Goal: Contribute content: Contribute content

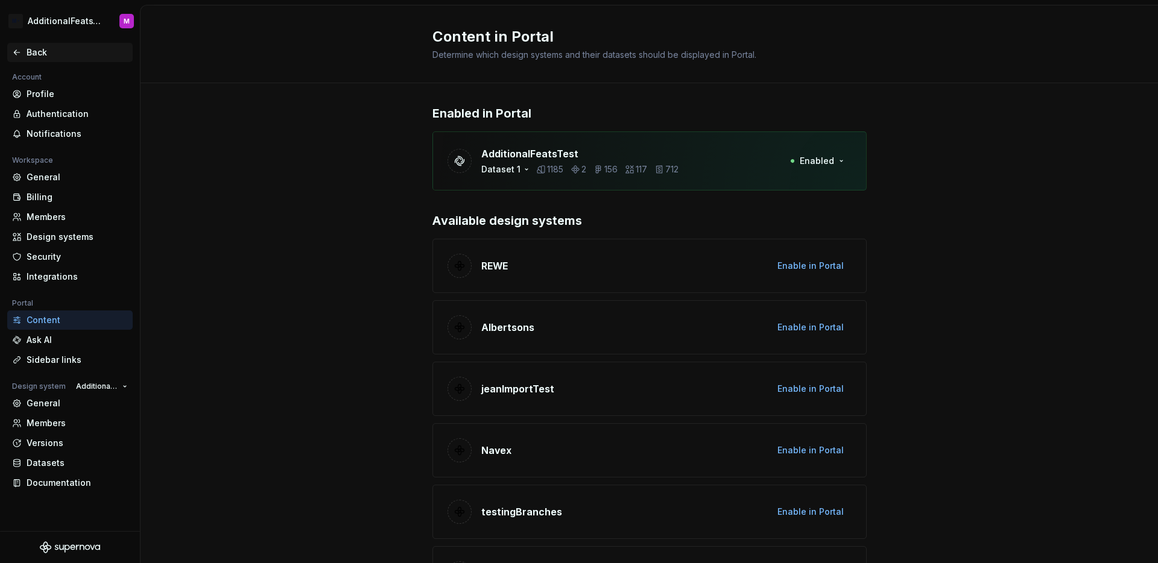
click at [14, 52] on icon at bounding box center [16, 52] width 5 height 5
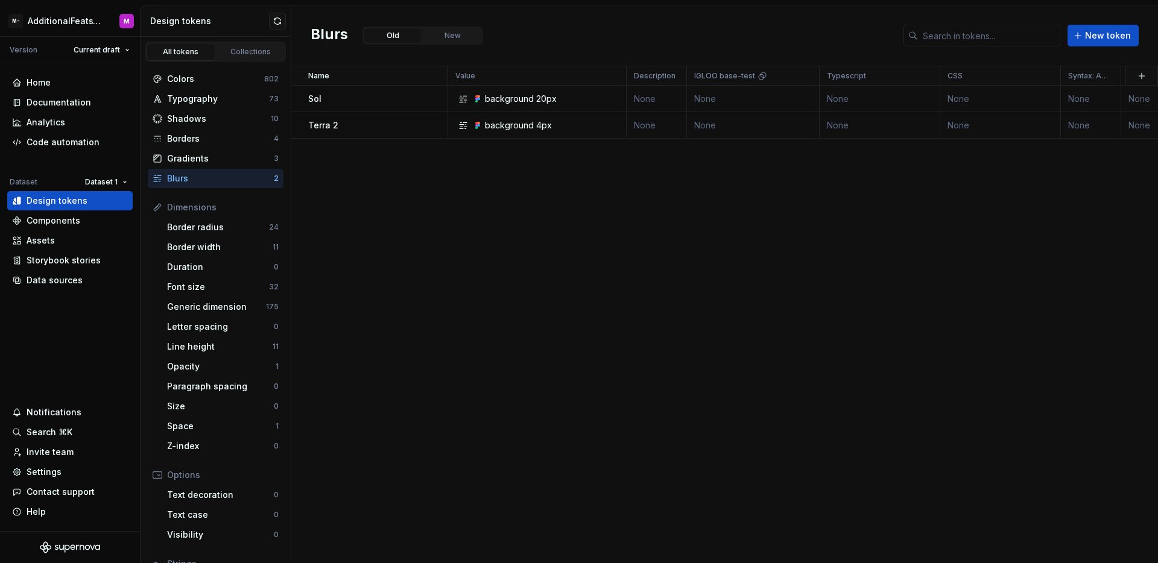
click at [850, 241] on div "Name Value Description IGLOO base-test Typescript CSS Syntax: Android Light Dar…" at bounding box center [724, 314] width 867 height 497
click at [75, 320] on div "Home Documentation Analytics Code automation Dataset Dataset 1 Design tokens Co…" at bounding box center [70, 297] width 140 height 468
click at [81, 110] on div "Documentation" at bounding box center [69, 102] width 125 height 19
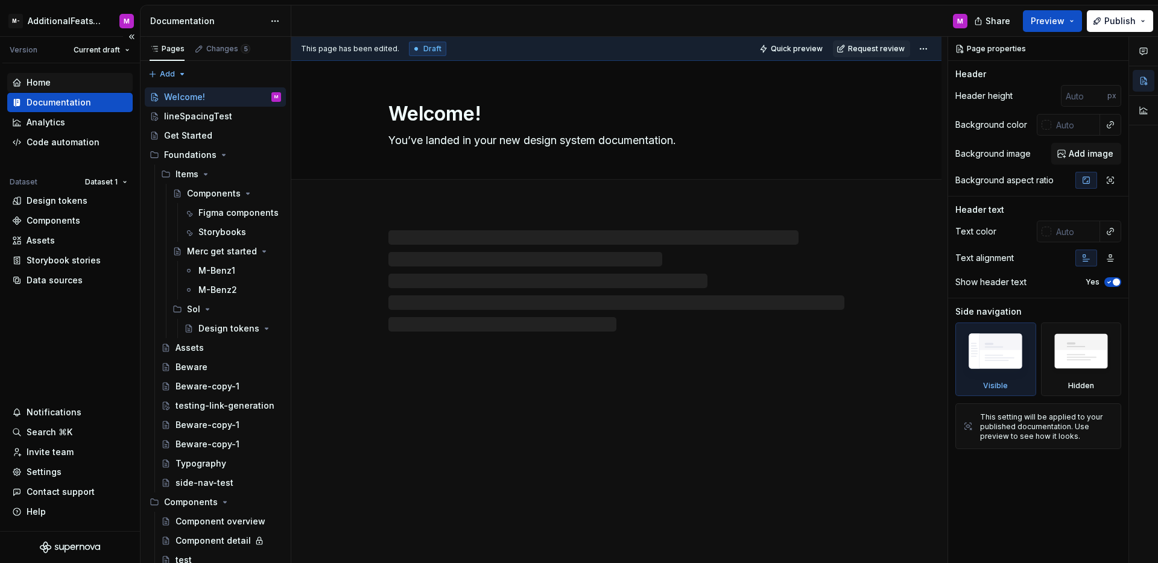
click at [76, 88] on div "Home" at bounding box center [70, 83] width 116 height 12
type textarea "*"
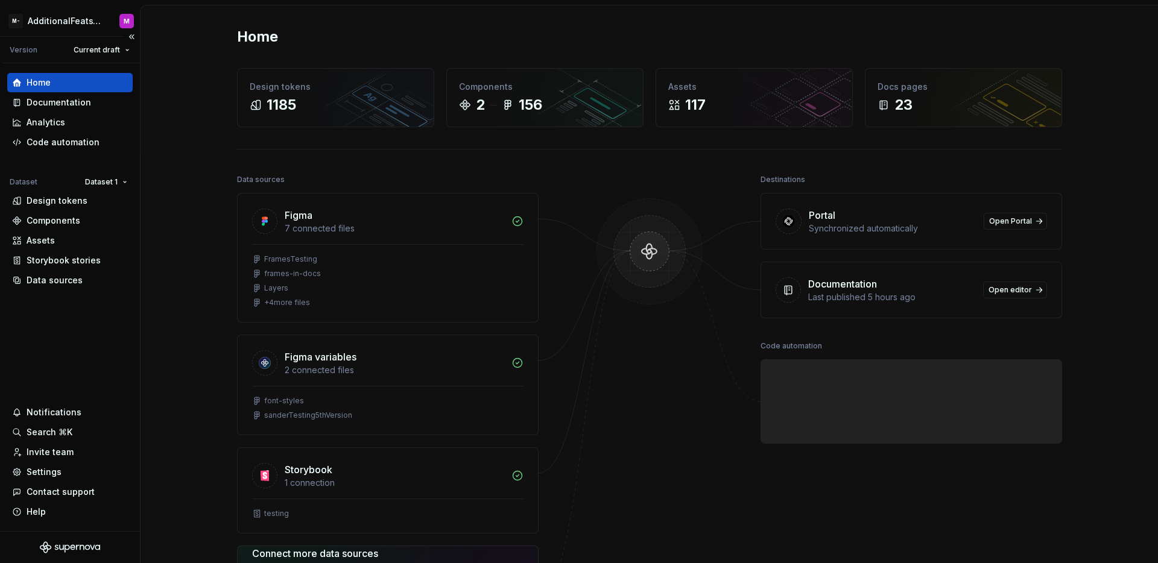
click at [76, 88] on div "Home" at bounding box center [70, 83] width 116 height 12
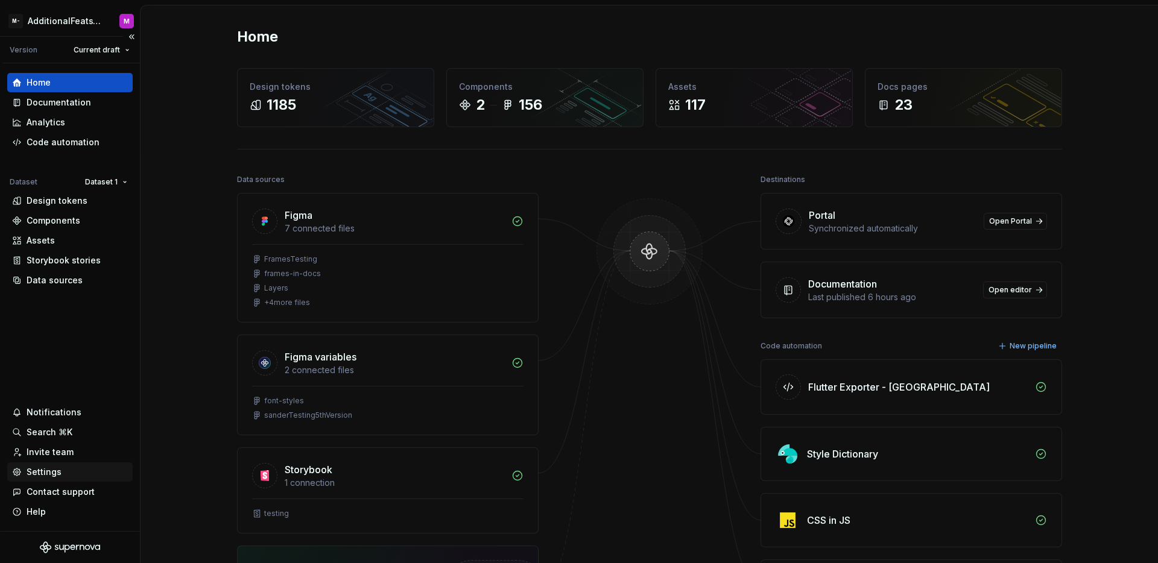
click at [54, 471] on div "Settings" at bounding box center [44, 472] width 35 height 12
click at [51, 480] on div "Settings" at bounding box center [69, 472] width 125 height 19
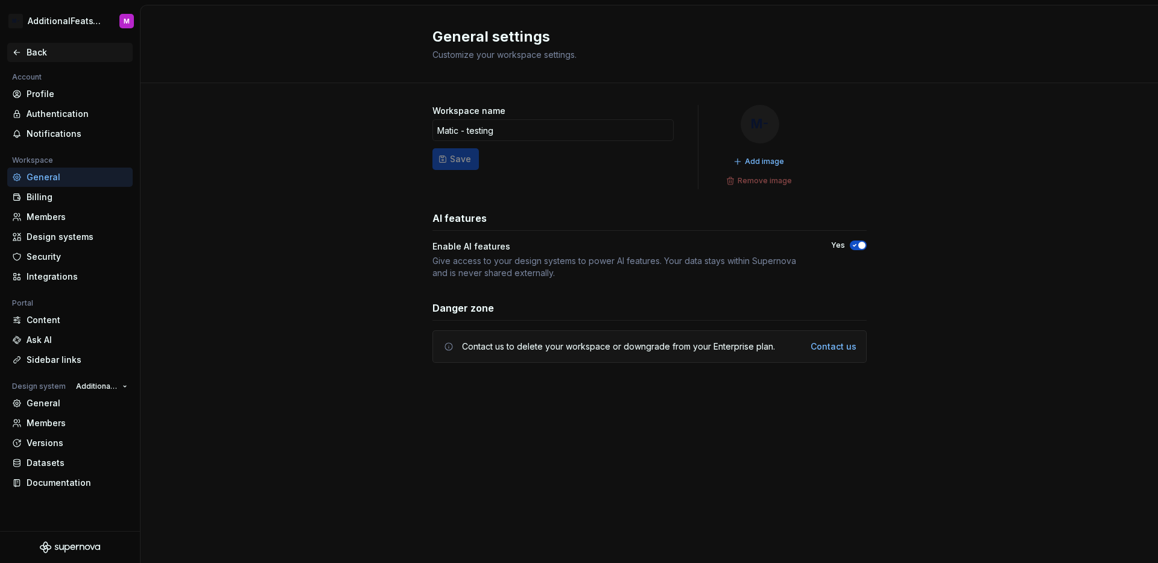
click at [19, 55] on icon at bounding box center [17, 53] width 10 height 10
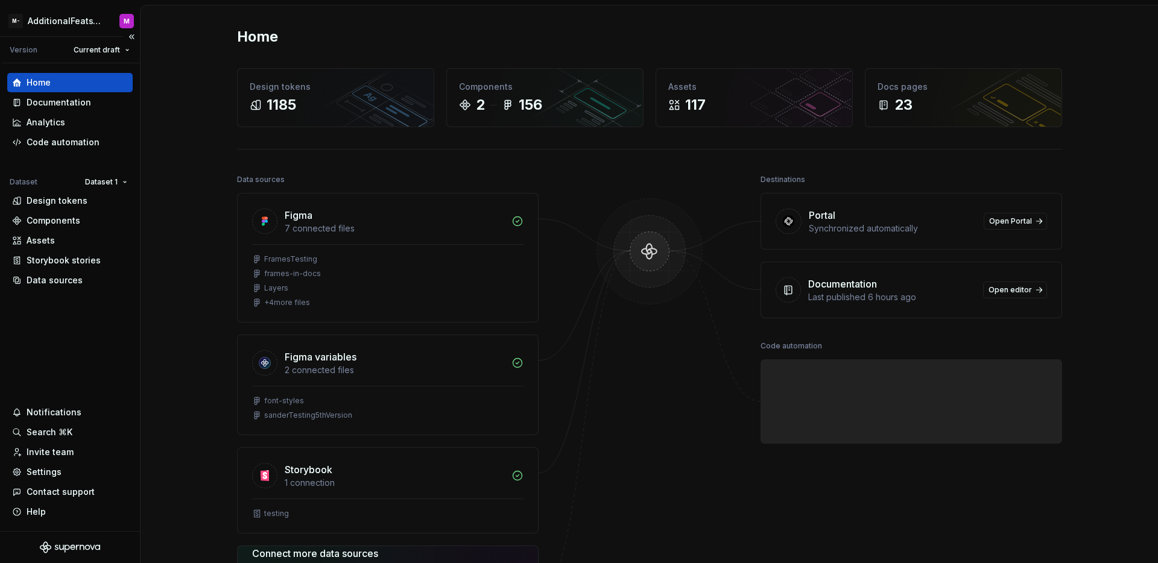
click at [77, 326] on div "Home Documentation Analytics Code automation Dataset Dataset 1 Design tokens Co…" at bounding box center [70, 297] width 140 height 468
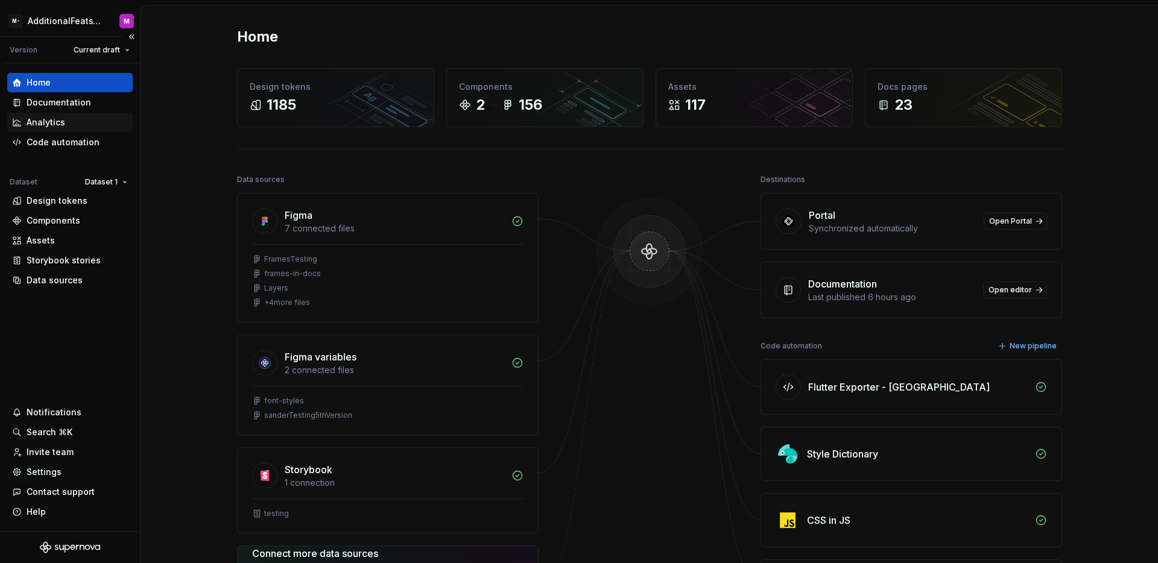
click at [80, 113] on div "Analytics" at bounding box center [69, 122] width 125 height 19
click at [80, 109] on div "Documentation" at bounding box center [69, 102] width 125 height 19
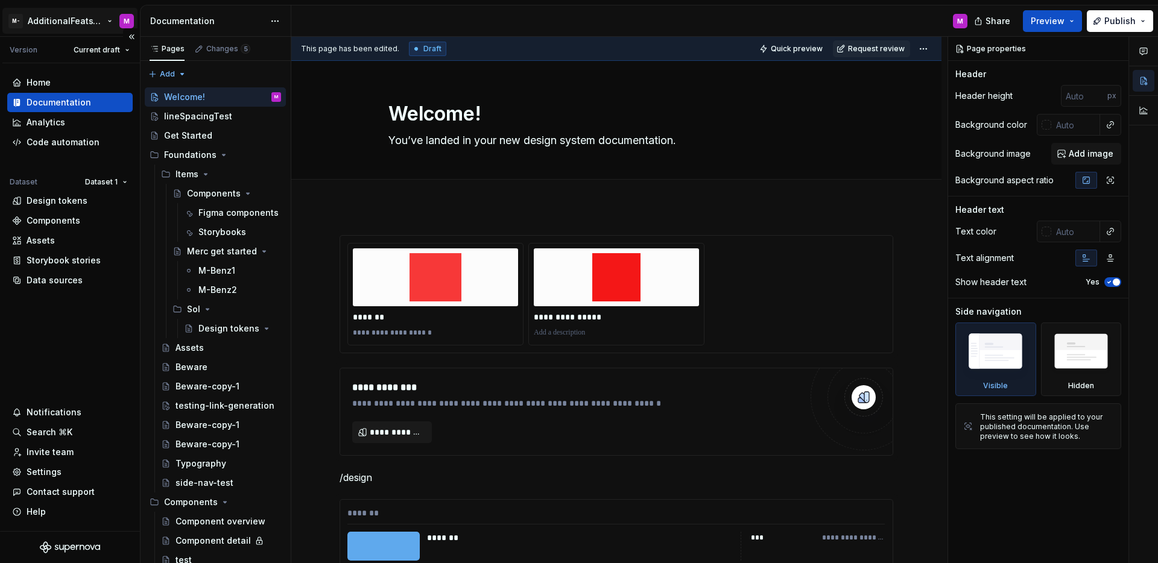
click at [61, 21] on html "M- AdditionalFeatsTest M Version Current draft Home Documentation Analytics Cod…" at bounding box center [579, 281] width 1158 height 563
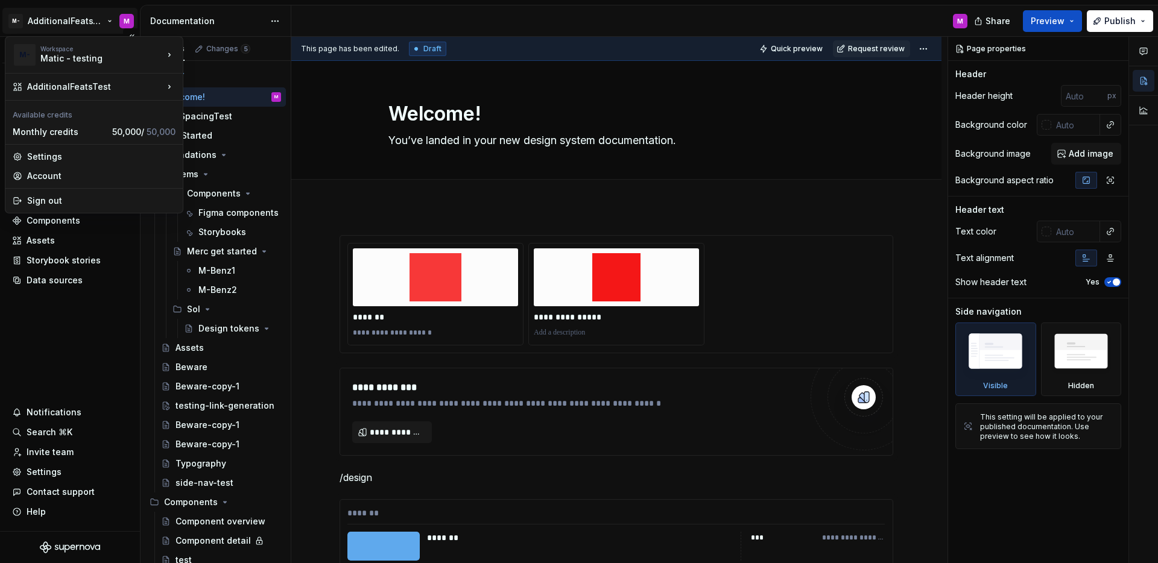
type textarea "*"
click at [61, 21] on html "M- AdditionalFeatsTest M Version Current draft Home Documentation Analytics Cod…" at bounding box center [579, 281] width 1158 height 563
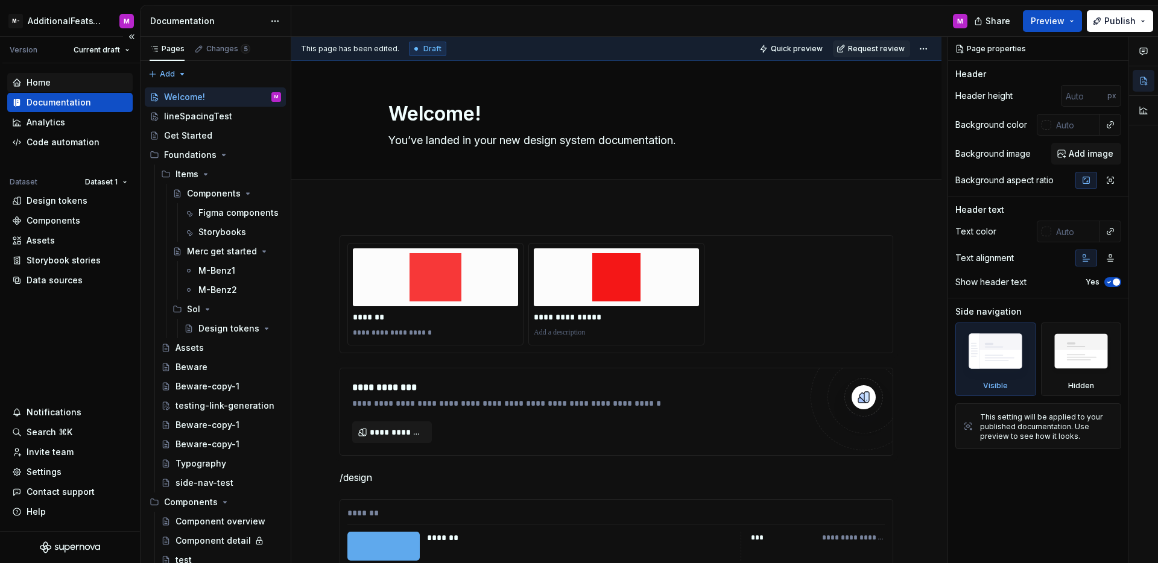
click at [47, 80] on div "Home" at bounding box center [39, 83] width 24 height 12
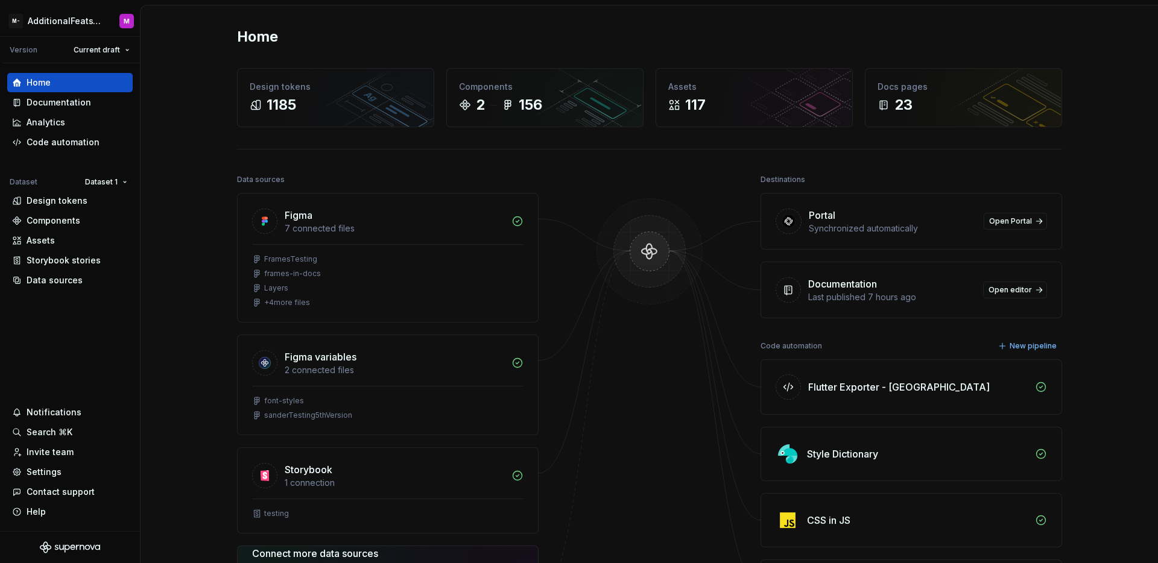
click at [164, 93] on div "Home Design tokens 1185 Components 2 156 Assets 117 Docs pages 23 Data sources …" at bounding box center [649, 369] width 1017 height 728
